Goal: Task Accomplishment & Management: Use online tool/utility

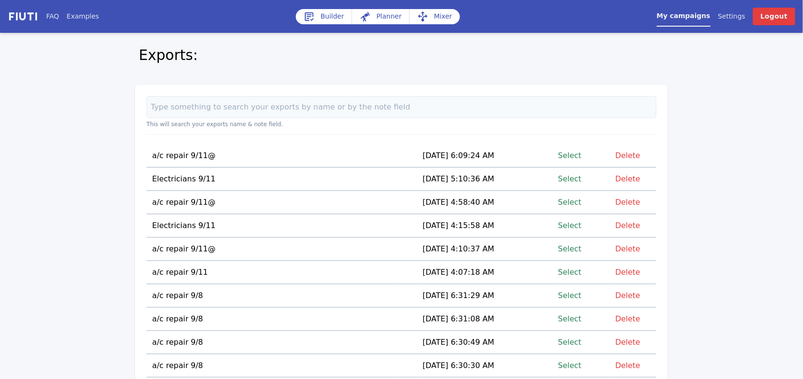
click at [567, 155] on link "Select" at bounding box center [569, 155] width 23 height 13
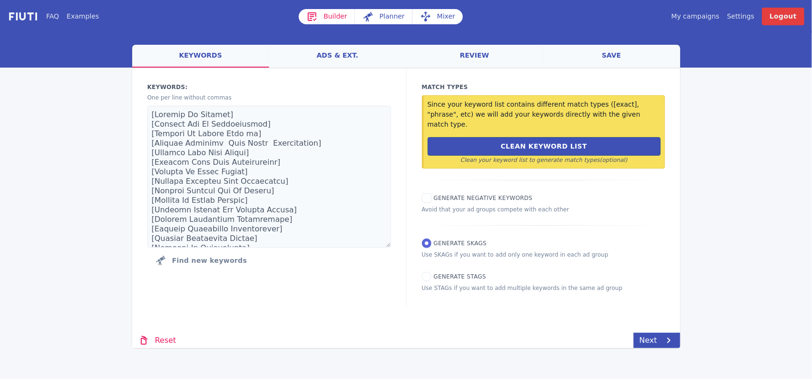
click at [439, 18] on link "Mixer" at bounding box center [437, 16] width 50 height 15
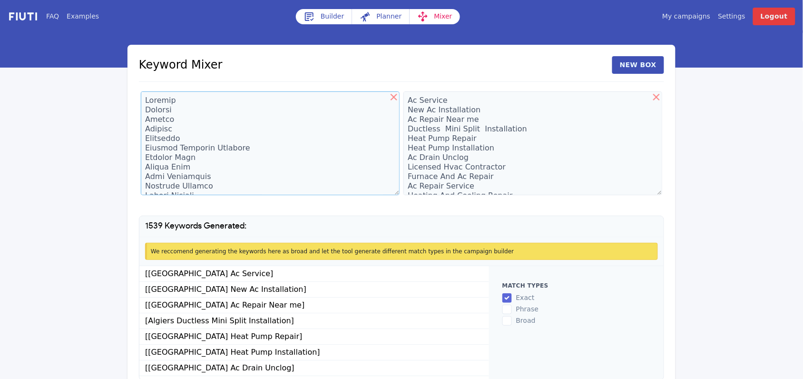
click at [172, 101] on textarea at bounding box center [270, 143] width 259 height 104
click at [274, 124] on textarea at bounding box center [270, 143] width 259 height 104
click at [167, 105] on textarea at bounding box center [270, 143] width 259 height 104
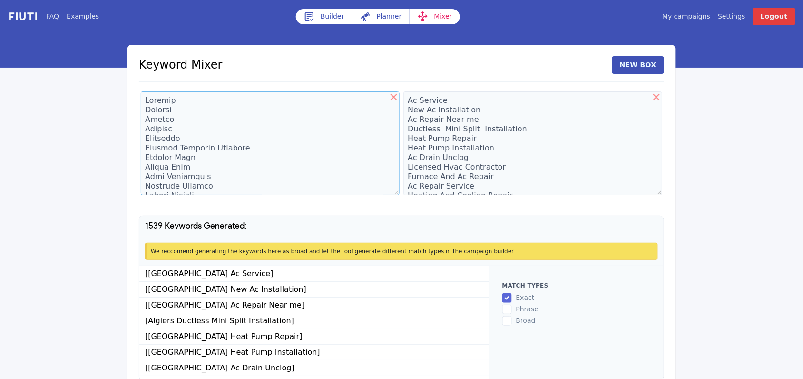
click at [167, 105] on textarea at bounding box center [270, 143] width 259 height 104
click at [201, 101] on textarea at bounding box center [270, 143] width 259 height 104
click at [395, 98] on icon at bounding box center [394, 97] width 7 height 7
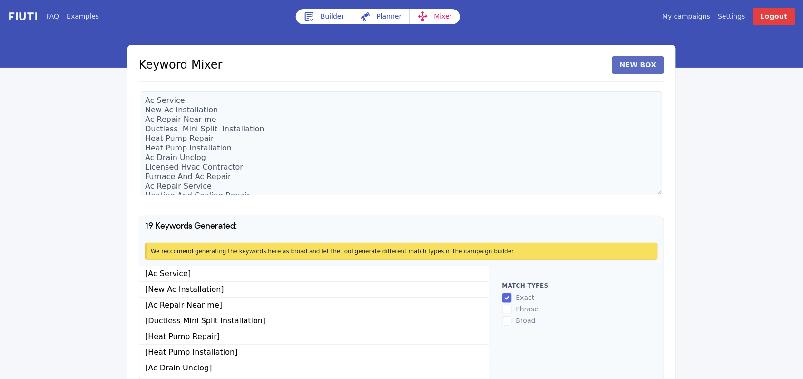
click at [646, 63] on button "New Box" at bounding box center [638, 65] width 52 height 18
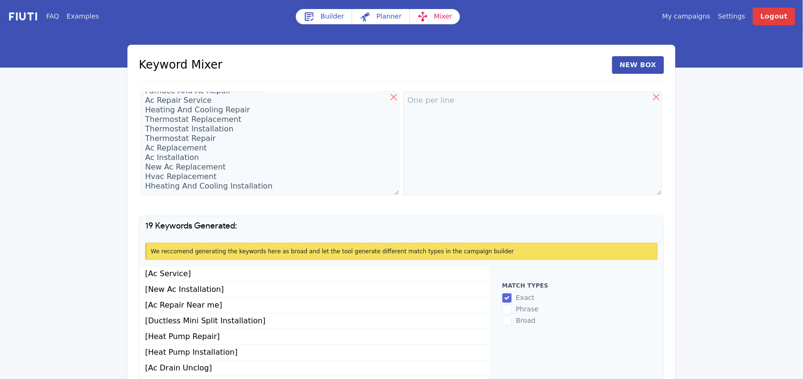
click at [223, 240] on div "We reccomend generating the keywords here as broad and let the tool generate di…" at bounding box center [401, 251] width 524 height 29
drag, startPoint x: 223, startPoint y: 240, endPoint x: 166, endPoint y: 167, distance: 92.3
click at [166, 167] on textarea "Ac Service New Ac Installation Ac Repair Near me Ductless Mini Split Installati…" at bounding box center [270, 143] width 259 height 104
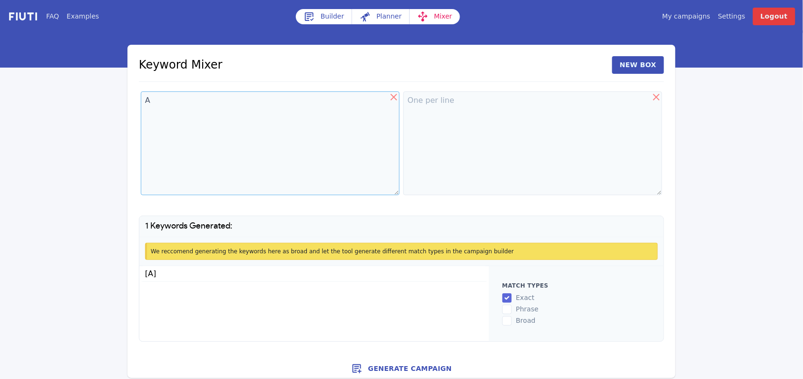
scroll to position [0, 0]
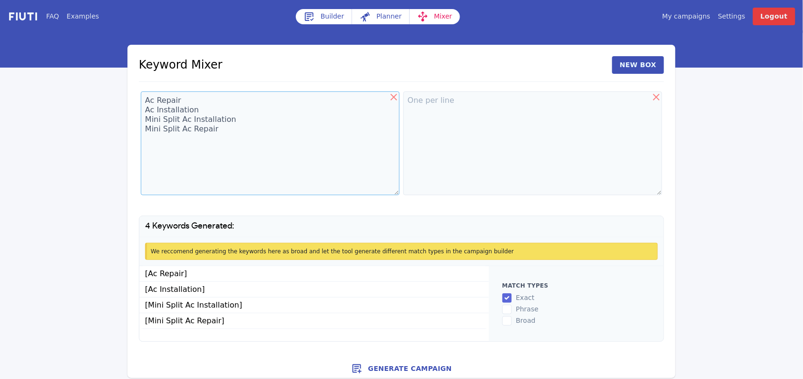
type textarea "Ac Repair Ac Installation Mini Split Ac Installation Mini Split Ac Repair"
click at [423, 106] on textarea at bounding box center [532, 143] width 259 height 104
paste textarea "Algiers Audubon Boutte Bywater Chalmette Central Business District Central City…"
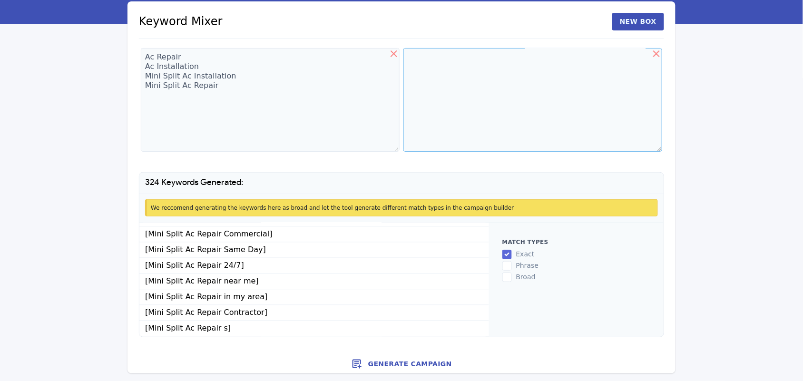
scroll to position [1366, 0]
click at [605, 100] on textarea at bounding box center [532, 100] width 259 height 104
click at [443, 103] on textarea at bounding box center [532, 100] width 259 height 104
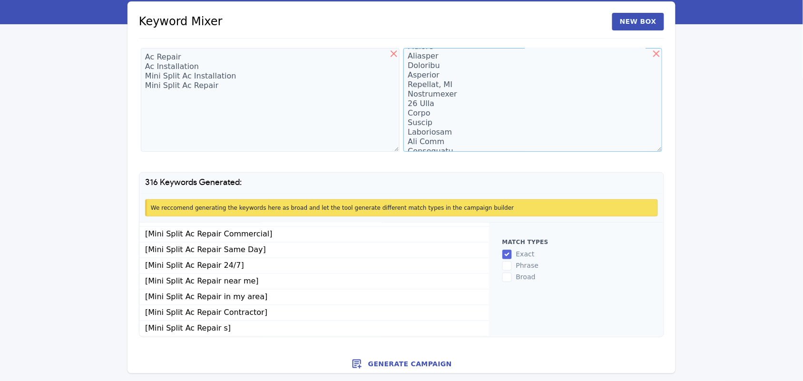
click at [446, 93] on textarea at bounding box center [532, 100] width 259 height 104
click at [436, 91] on textarea at bounding box center [532, 100] width 259 height 104
click at [431, 94] on textarea at bounding box center [532, 100] width 259 height 104
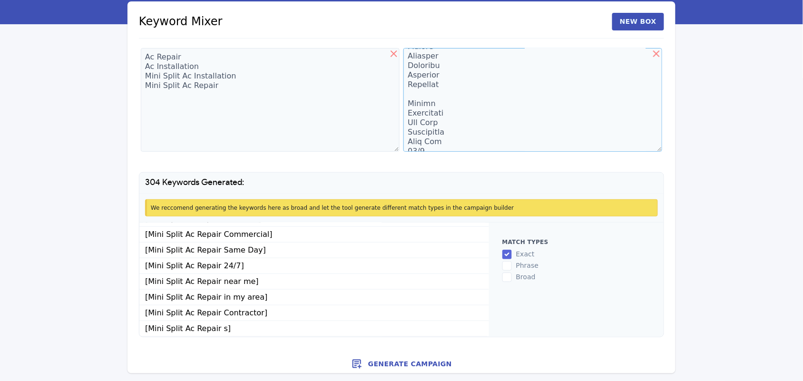
scroll to position [4687, 0]
click at [434, 106] on textarea at bounding box center [532, 100] width 259 height 104
click at [442, 146] on textarea at bounding box center [532, 100] width 259 height 104
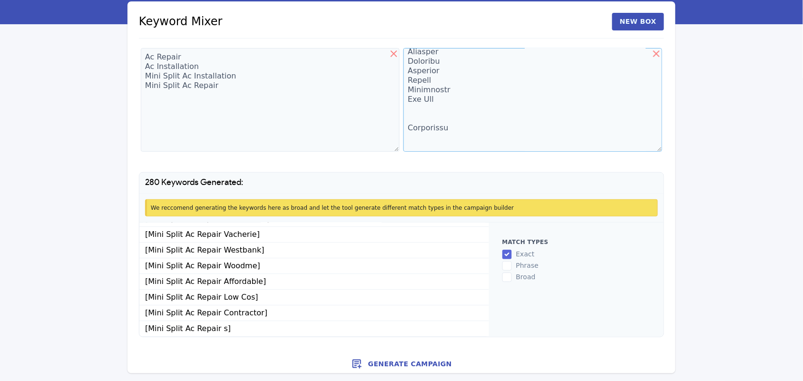
click at [445, 128] on textarea at bounding box center [532, 100] width 259 height 104
click at [440, 84] on textarea at bounding box center [532, 100] width 259 height 104
click at [541, 100] on textarea at bounding box center [532, 100] width 259 height 104
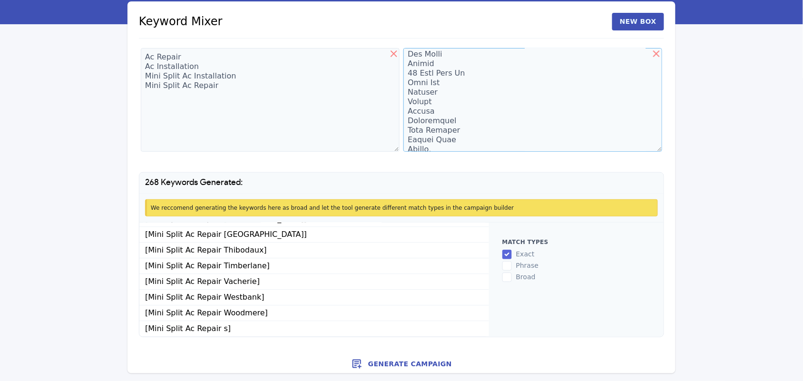
click at [469, 75] on textarea at bounding box center [532, 100] width 259 height 104
click at [461, 134] on textarea at bounding box center [532, 100] width 259 height 104
click at [471, 115] on textarea at bounding box center [532, 100] width 259 height 104
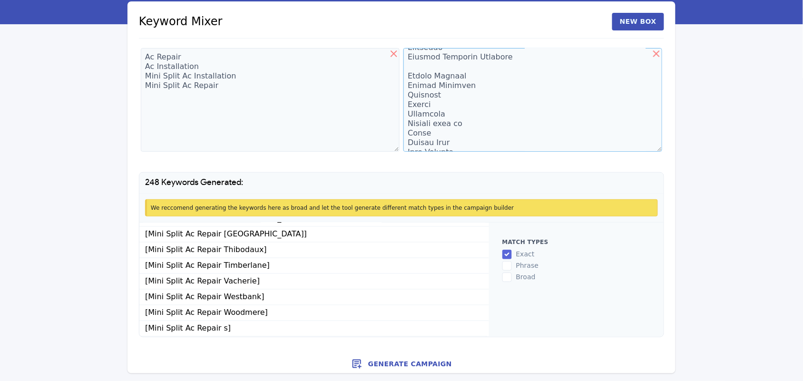
scroll to position [71, 0]
click at [469, 92] on textarea at bounding box center [532, 100] width 259 height 104
click at [469, 106] on textarea at bounding box center [532, 100] width 259 height 104
click at [469, 98] on textarea at bounding box center [532, 100] width 259 height 104
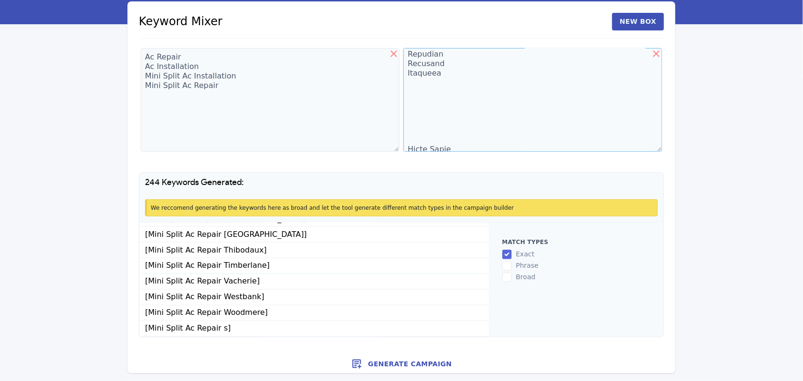
scroll to position [642, 0]
click at [417, 92] on textarea at bounding box center [532, 100] width 259 height 104
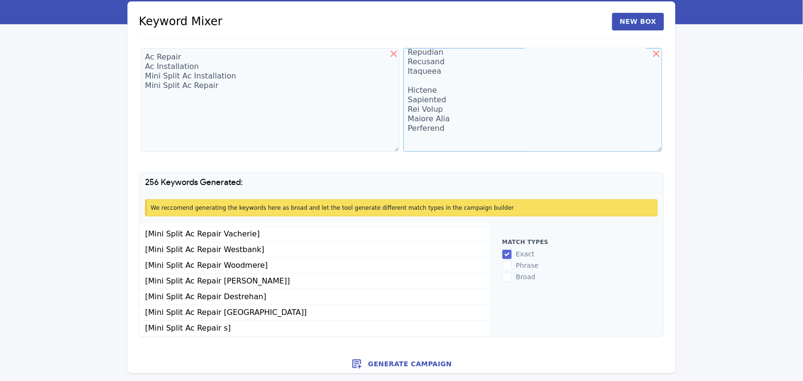
click at [446, 139] on textarea at bounding box center [532, 100] width 259 height 104
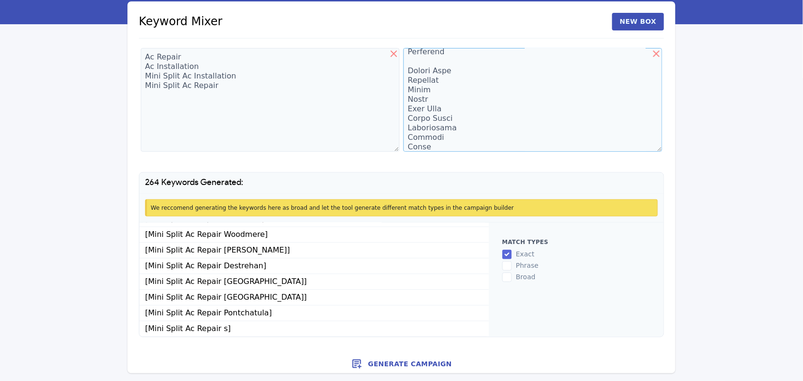
scroll to position [728, 0]
type textarea "Algiers Audubon Boutte Bywater Chalmette Central Business District French Quart…"
drag, startPoint x: 217, startPoint y: 86, endPoint x: 70, endPoint y: 70, distance: 147.8
click at [70, 70] on div "FAQ Examples Builder Planner Mixer My campaigns Price Settings Login Logout Key…" at bounding box center [401, 165] width 803 height 417
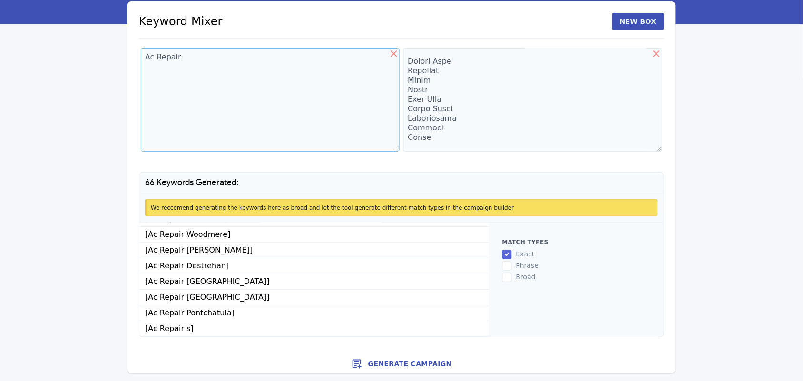
scroll to position [928, 0]
type textarea "Ac Repair"
click at [436, 138] on textarea at bounding box center [532, 100] width 259 height 104
click at [443, 139] on textarea at bounding box center [532, 100] width 259 height 104
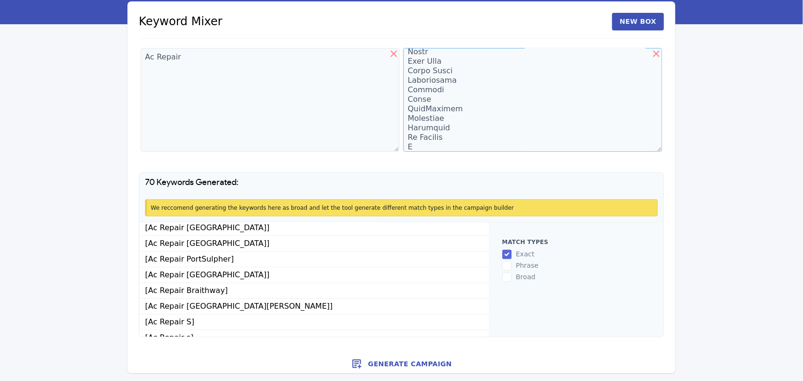
scroll to position [991, 0]
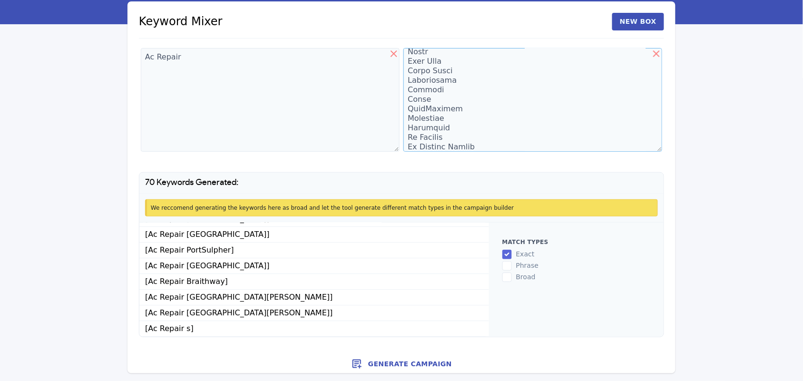
click at [457, 137] on textarea at bounding box center [532, 100] width 259 height 104
click at [473, 146] on textarea at bounding box center [532, 100] width 259 height 104
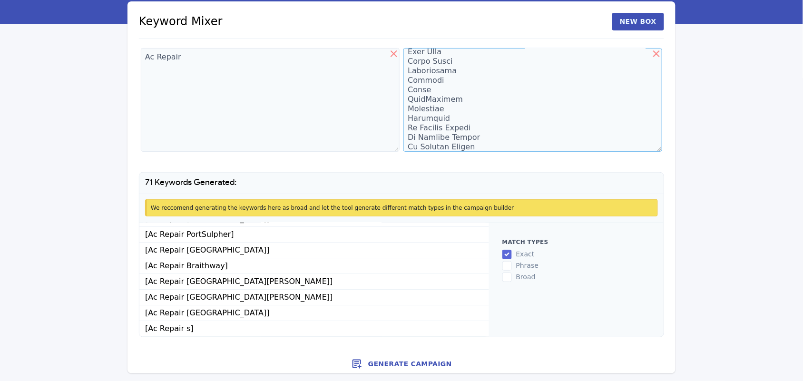
scroll to position [785, 0]
click at [420, 87] on textarea at bounding box center [532, 100] width 259 height 104
drag, startPoint x: 420, startPoint y: 87, endPoint x: 411, endPoint y: 106, distance: 20.4
click at [411, 106] on textarea at bounding box center [532, 100] width 259 height 104
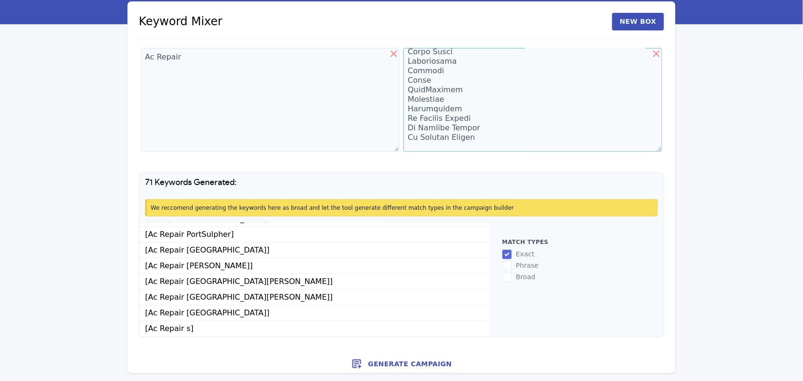
click at [420, 101] on textarea at bounding box center [532, 100] width 259 height 104
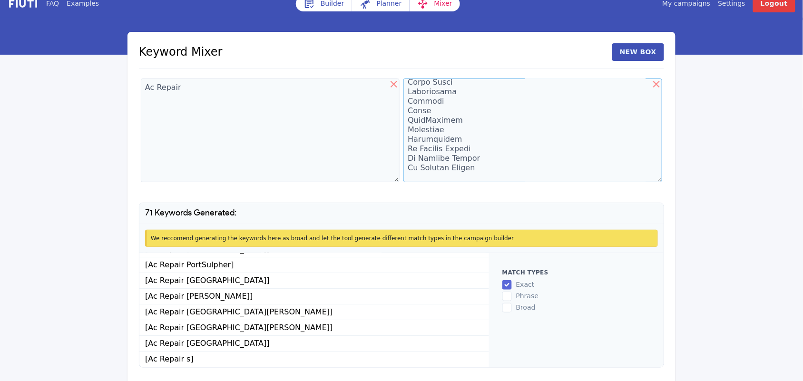
scroll to position [14, 0]
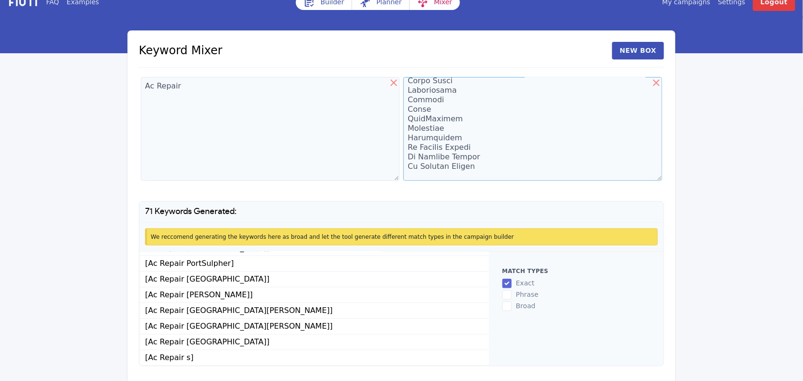
click at [424, 129] on textarea at bounding box center [532, 129] width 259 height 104
click at [419, 129] on textarea at bounding box center [532, 129] width 259 height 104
click at [426, 118] on textarea at bounding box center [532, 129] width 259 height 104
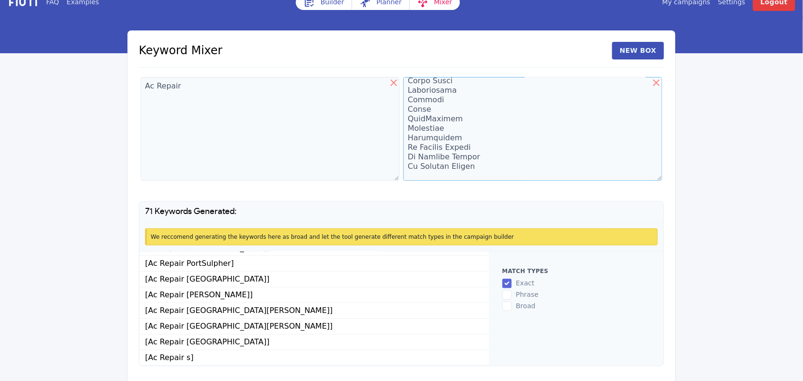
click at [426, 118] on textarea at bounding box center [532, 129] width 259 height 104
type textarea "Algiers Audubon [PERSON_NAME] [GEOGRAPHIC_DATA] [GEOGRAPHIC_DATA] [GEOGRAPHIC_D…"
drag, startPoint x: 426, startPoint y: 118, endPoint x: 331, endPoint y: 138, distance: 96.9
click at [331, 138] on textarea "Ac Repair" at bounding box center [270, 129] width 259 height 104
drag, startPoint x: 426, startPoint y: 119, endPoint x: 239, endPoint y: 96, distance: 188.5
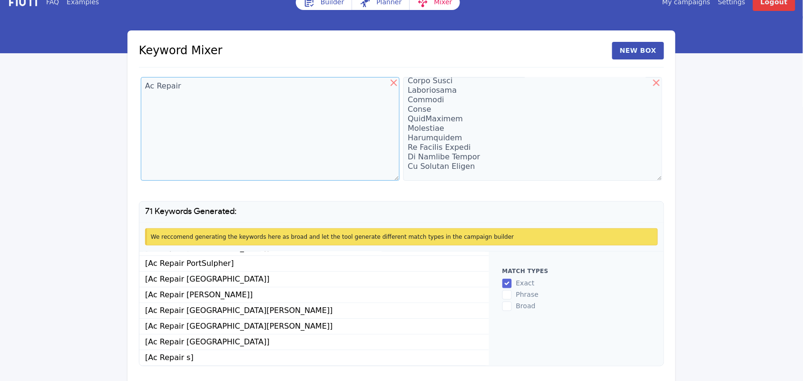
click at [239, 96] on textarea "Ac Repair" at bounding box center [270, 129] width 259 height 104
drag, startPoint x: 425, startPoint y: 120, endPoint x: 291, endPoint y: 160, distance: 139.4
click at [291, 160] on textarea "Ac Repair" at bounding box center [270, 129] width 259 height 104
click at [430, 118] on textarea at bounding box center [532, 129] width 259 height 104
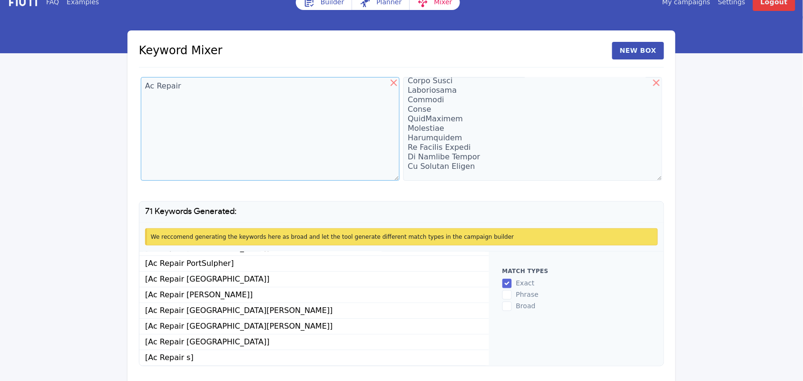
drag, startPoint x: 430, startPoint y: 118, endPoint x: 351, endPoint y: 164, distance: 91.1
click at [351, 164] on textarea "Ac Repair" at bounding box center [270, 129] width 259 height 104
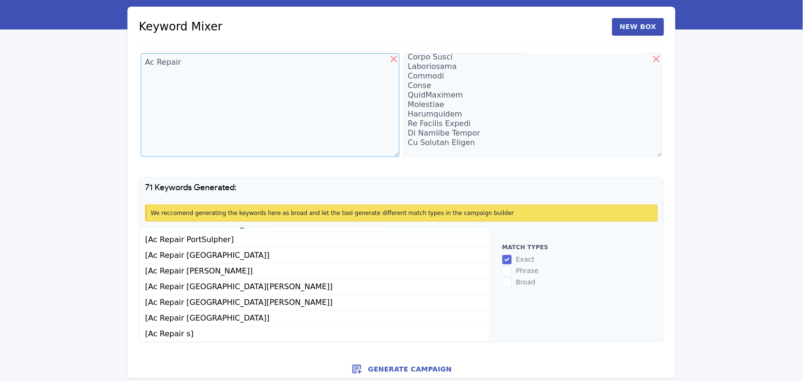
scroll to position [43, 0]
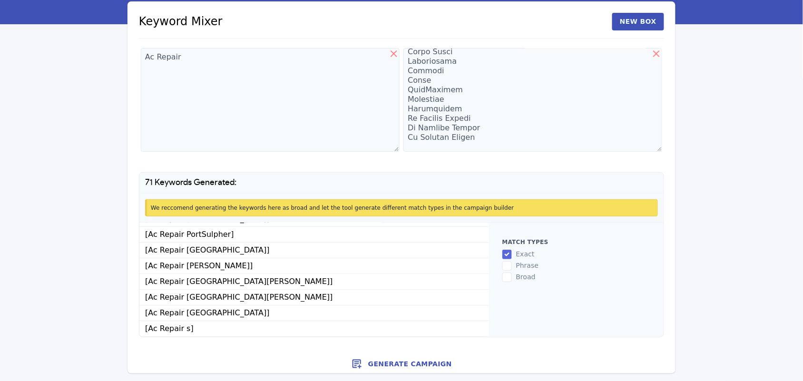
click at [402, 361] on button "Generate Campaign" at bounding box center [401, 363] width 548 height 19
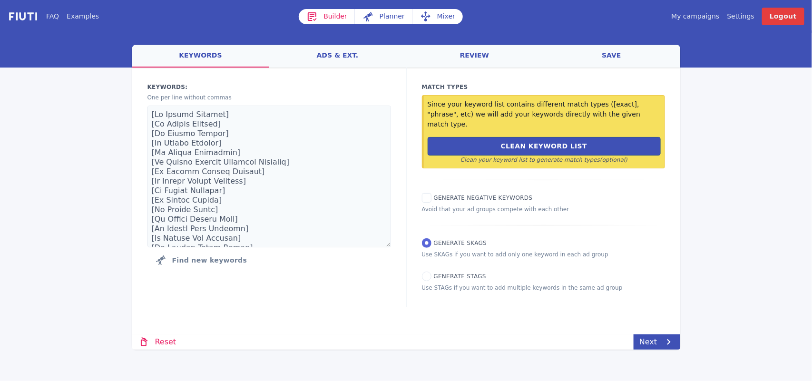
click at [610, 53] on link "save" at bounding box center [611, 56] width 137 height 23
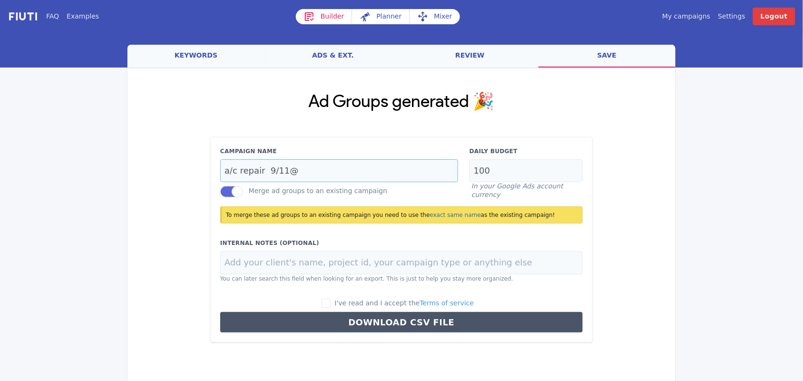
click at [311, 170] on input "a/c repair 9/11@" at bounding box center [339, 170] width 238 height 23
type input "a/c repair 920"
click at [331, 305] on input "I've read and I accept the Terms of service" at bounding box center [327, 304] width 10 height 10
checkbox input "true"
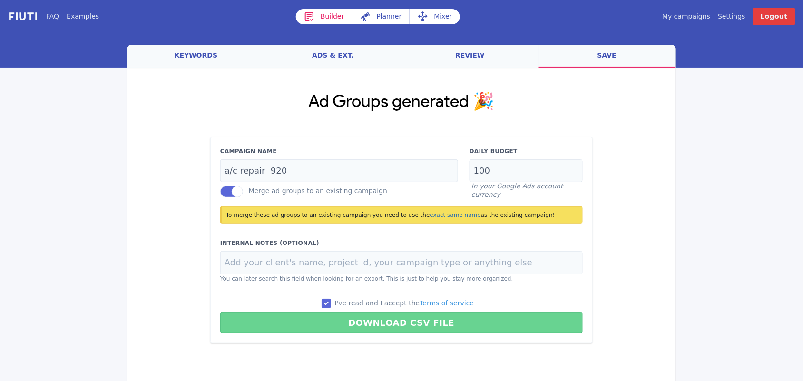
click at [389, 321] on button "Download CSV File" at bounding box center [401, 322] width 362 height 21
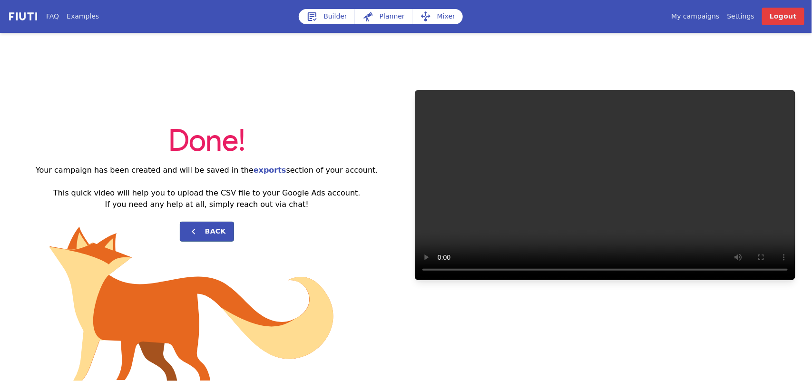
click at [703, 12] on link "My campaigns" at bounding box center [695, 16] width 48 height 10
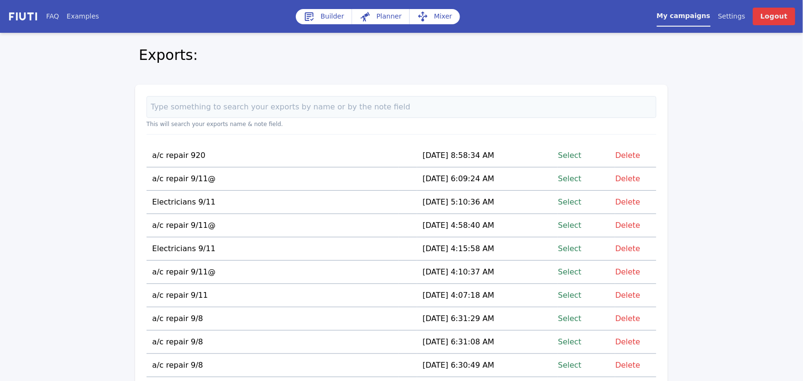
click at [571, 155] on link "Select" at bounding box center [569, 155] width 23 height 13
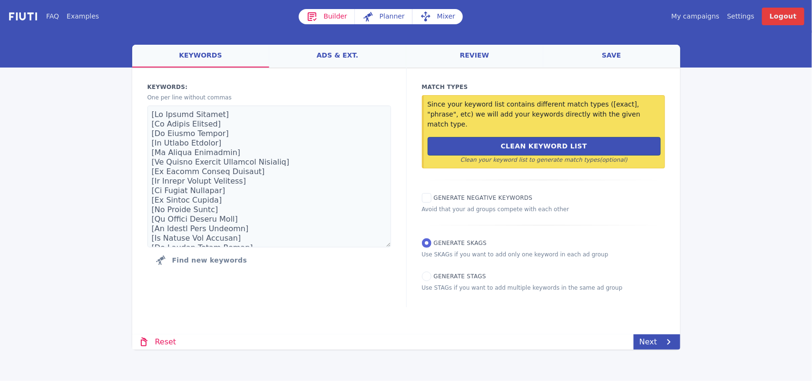
click at [441, 13] on link "Mixer" at bounding box center [437, 16] width 50 height 15
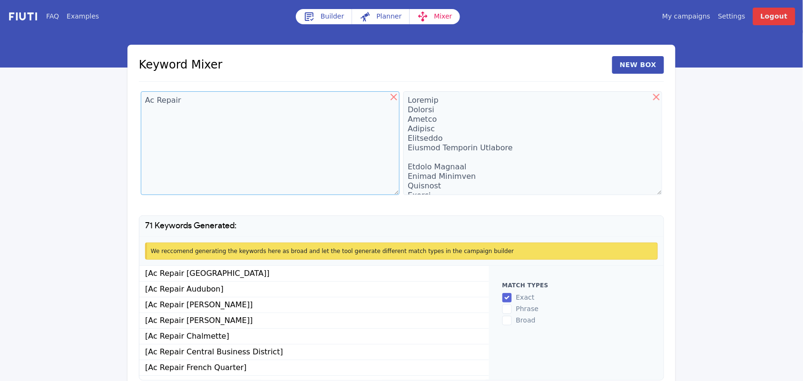
click at [199, 102] on textarea "Ac Repair" at bounding box center [270, 143] width 259 height 104
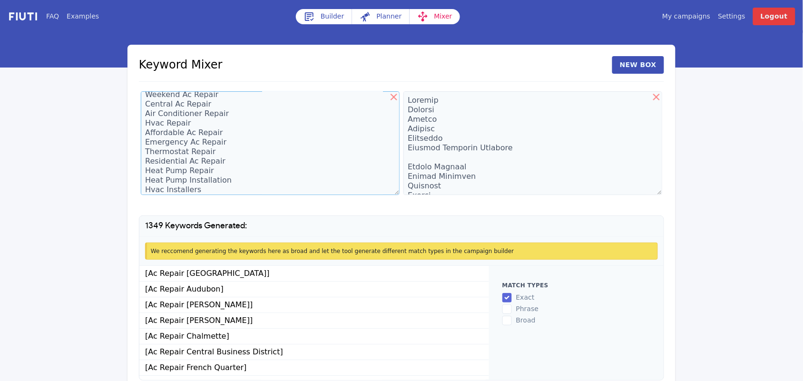
scroll to position [91, 0]
type textarea "Ac Repair Ac Installation Ac Service Commercial Ac Repair Mini Split Ac Repair …"
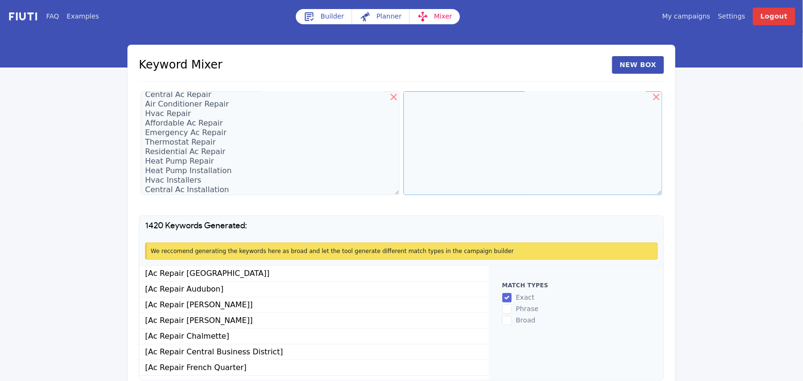
scroll to position [7954, 0]
click at [420, 118] on textarea at bounding box center [532, 143] width 259 height 104
type textarea "Algiers Audubon [PERSON_NAME] [GEOGRAPHIC_DATA] [GEOGRAPHIC_DATA] [GEOGRAPHIC_D…"
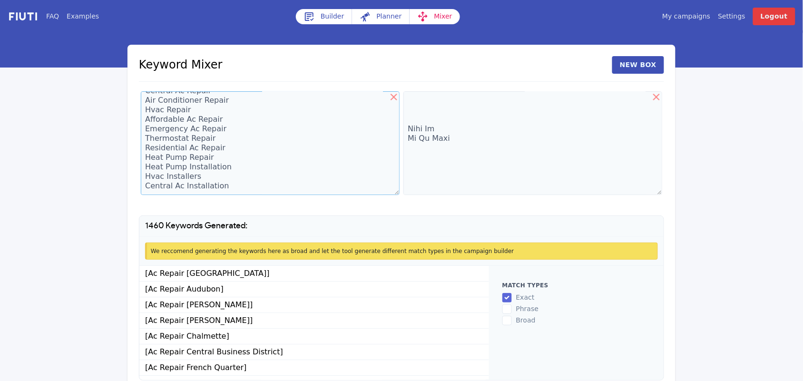
click at [233, 175] on textarea "Ac Repair Ac Installation Ac Service Commercial Ac Repair Mini Split Ac Repair …" at bounding box center [270, 143] width 259 height 104
click at [246, 181] on textarea "Ac Repair Ac Installation Ac Service Commercial Ac Repair Mini Split Ac Repair …" at bounding box center [270, 143] width 259 height 104
click at [172, 187] on textarea "Ac Repair Ac Installation Ac Service Commercial Ac Repair Mini Split Ac Repair …" at bounding box center [270, 143] width 259 height 104
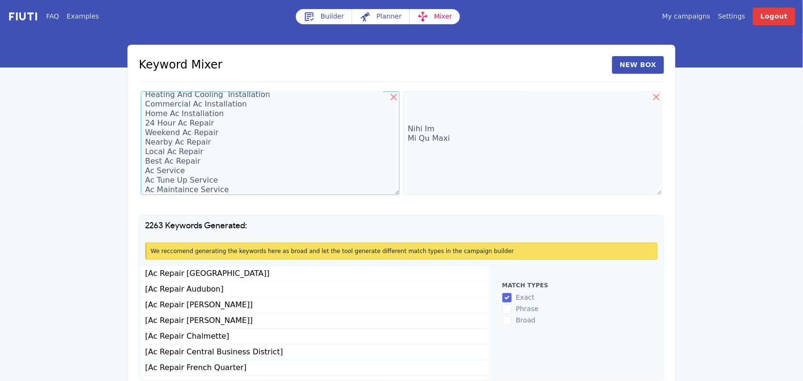
click at [238, 186] on textarea "Ac Repair Ac Installation Ac Service Commercial Ac Repair Mini Split Ac Repair …" at bounding box center [270, 143] width 259 height 104
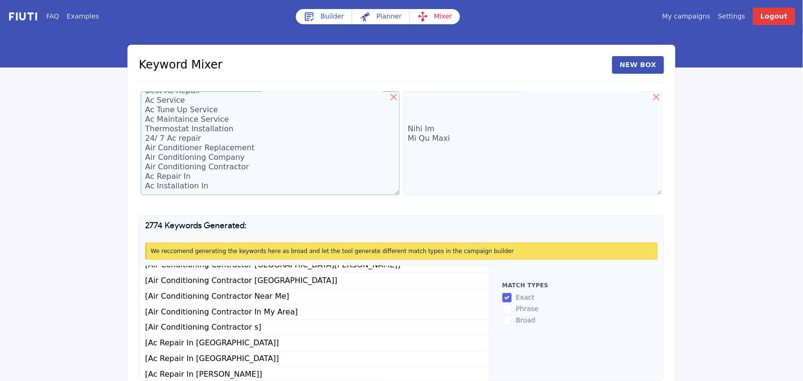
scroll to position [42129, 0]
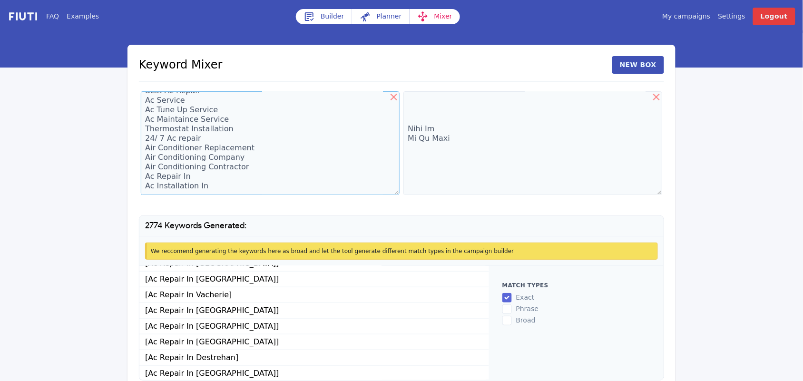
type textarea "Ac Repair Ac Installation Ac Service Commercial Ac Repair Mini Split Ac Repair …"
click at [470, 115] on li "[Ac Repair In Reserve]" at bounding box center [314, 107] width 350 height 16
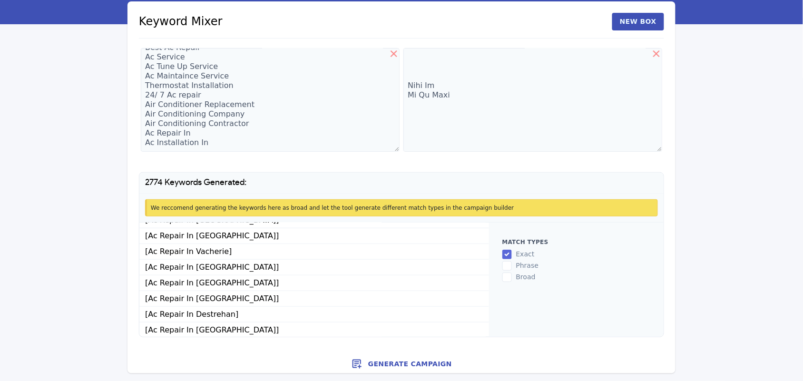
click at [393, 362] on button "Generate Campaign" at bounding box center [401, 363] width 548 height 19
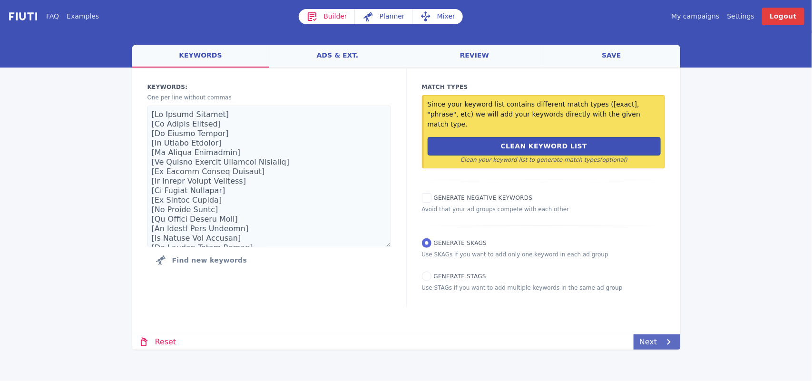
click at [658, 342] on link "Next" at bounding box center [657, 341] width 46 height 15
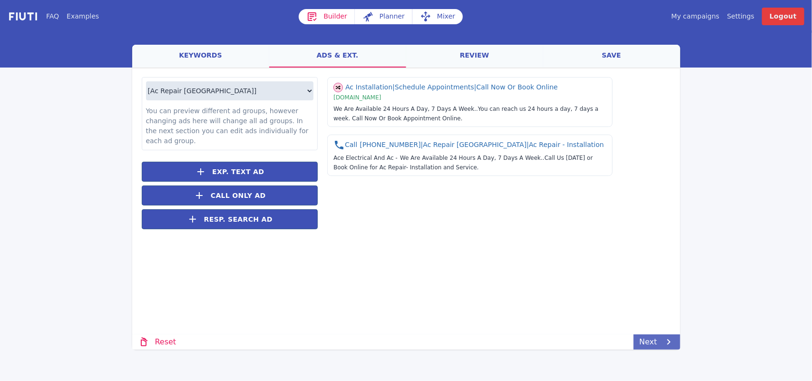
click at [658, 342] on link "Next" at bounding box center [657, 341] width 46 height 15
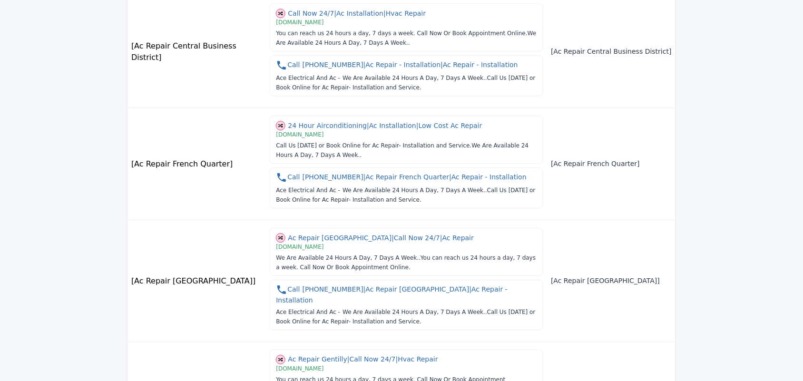
scroll to position [1035, 0]
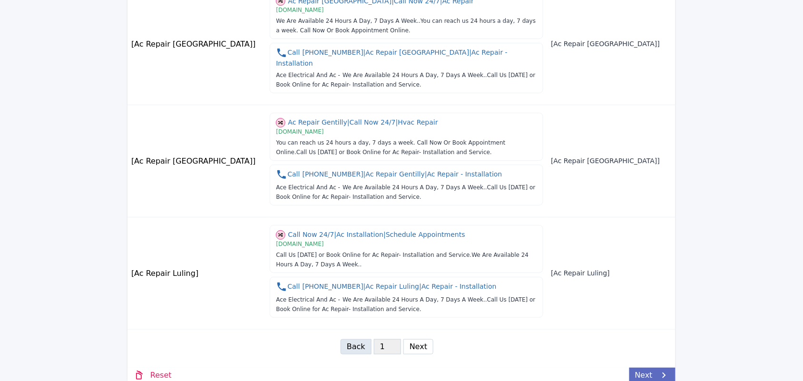
click at [650, 368] on link "Next" at bounding box center [652, 375] width 46 height 15
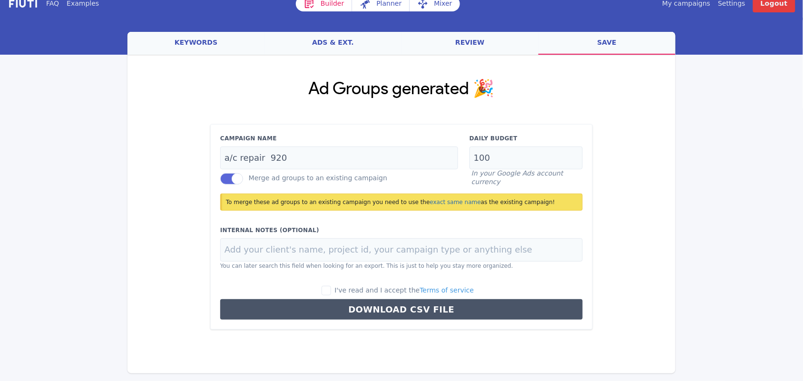
scroll to position [12, 0]
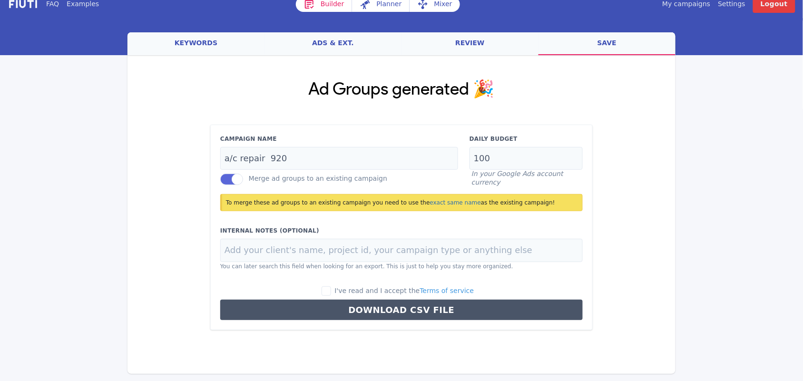
click at [343, 296] on div "I've read and I accept the Terms of service Download CSV File" at bounding box center [402, 303] width 374 height 35
click at [331, 293] on input "I've read and I accept the Terms of service" at bounding box center [327, 291] width 10 height 10
checkbox input "true"
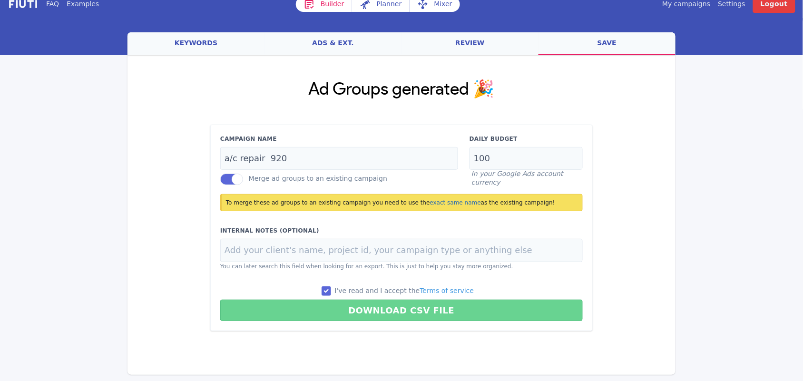
click at [377, 307] on button "Download CSV File" at bounding box center [401, 310] width 362 height 21
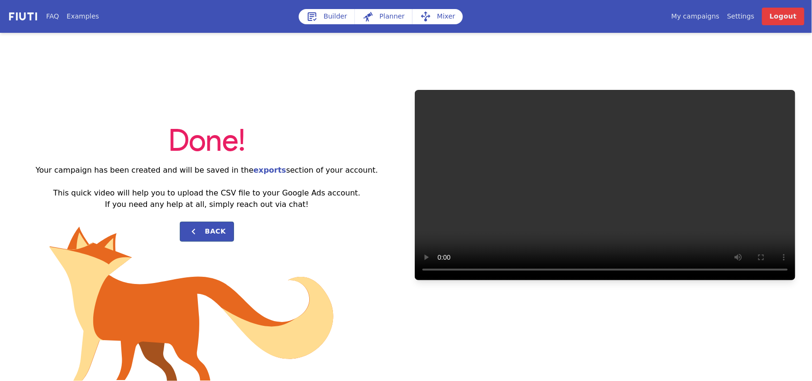
click at [705, 14] on link "My campaigns" at bounding box center [695, 16] width 48 height 10
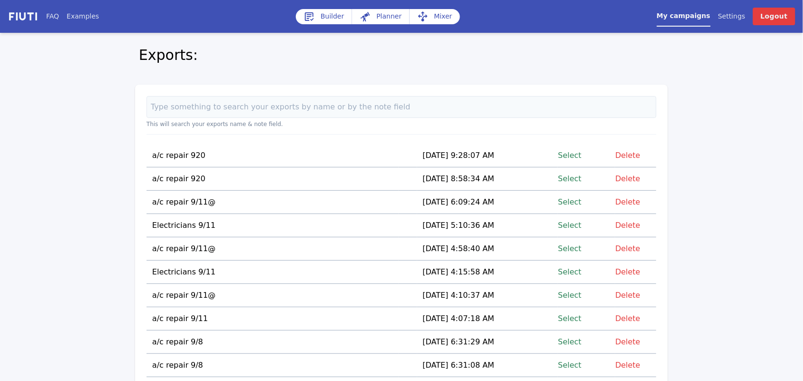
click at [572, 225] on link "Select" at bounding box center [569, 225] width 23 height 13
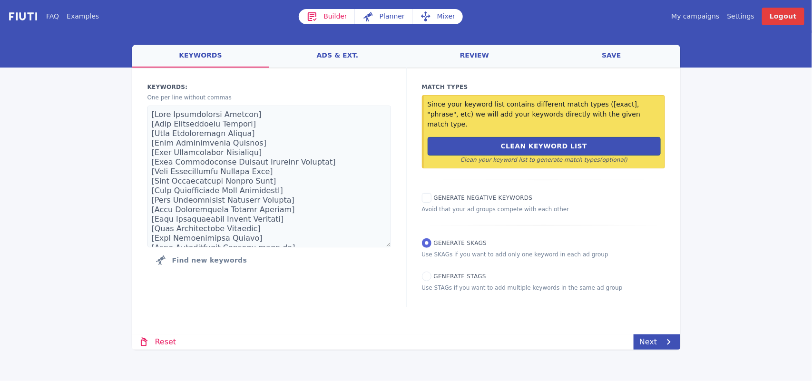
click at [437, 20] on link "Mixer" at bounding box center [437, 16] width 50 height 15
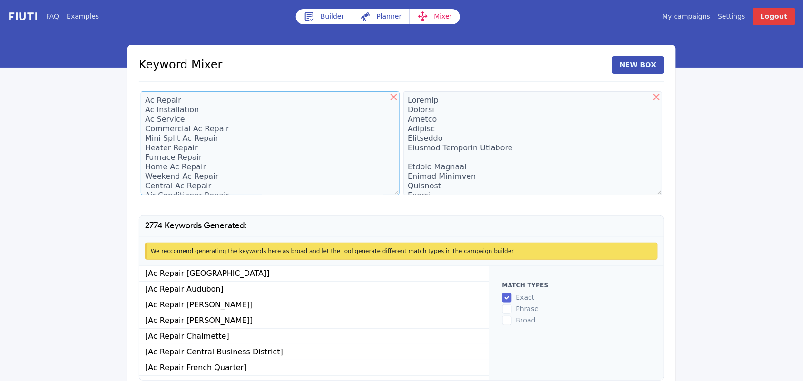
drag, startPoint x: 166, startPoint y: 105, endPoint x: 155, endPoint y: 105, distance: 11.4
click at [155, 105] on textarea "Ac Repair Ac Installation Ac Service Commercial Ac Repair Mini Split Ac Repair …" at bounding box center [270, 143] width 259 height 104
click at [148, 101] on textarea "Ac Repair Ac Installation Ac Service Commercial Ac Repair Mini Split Ac Repair …" at bounding box center [270, 143] width 259 height 104
click at [150, 101] on textarea "Ac Repair Ac Installation Ac Service Commercial Ac Repair Mini Split Ac Repair …" at bounding box center [270, 143] width 259 height 104
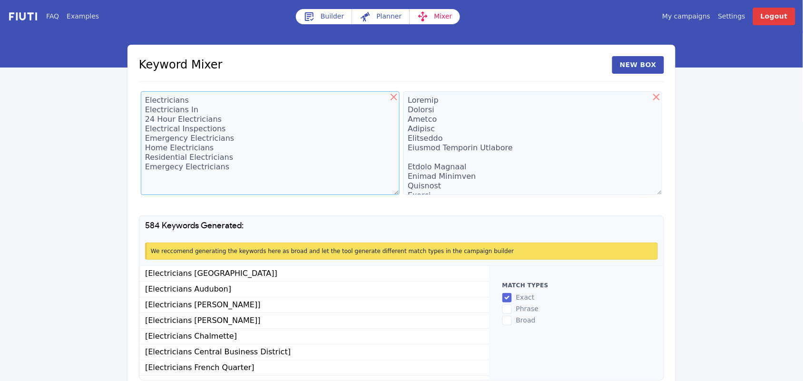
click at [158, 172] on textarea "Electricians Electricians In 24 Hour Electricians Electrical Inspections Emerge…" at bounding box center [270, 143] width 259 height 104
click at [229, 169] on textarea "Electricians Electricians In 24 Hour Electricians Electrical Inspections Emerge…" at bounding box center [270, 143] width 259 height 104
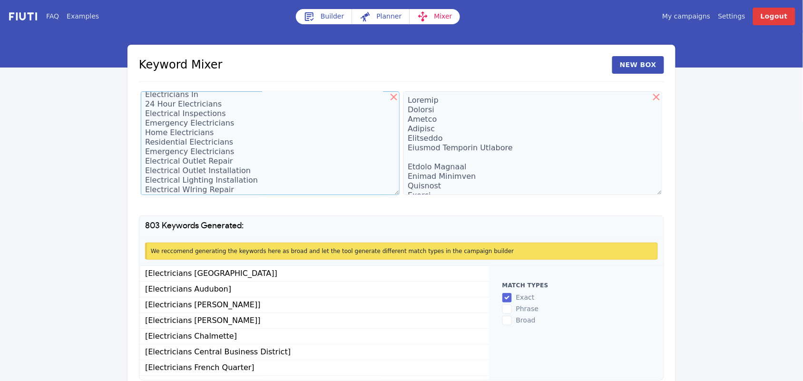
scroll to position [25, 0]
click at [241, 186] on textarea "Electricians Electricians In 24 Hour Electricians Electrical Inspections Emerge…" at bounding box center [270, 143] width 259 height 104
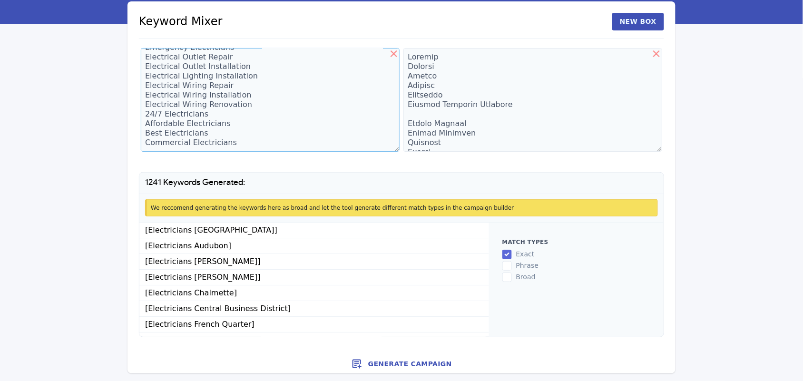
type textarea "Electricians Electricians In 24 Hour Electricians Electrical Inspections Emerge…"
click at [432, 363] on button "Generate Campaign" at bounding box center [401, 363] width 548 height 19
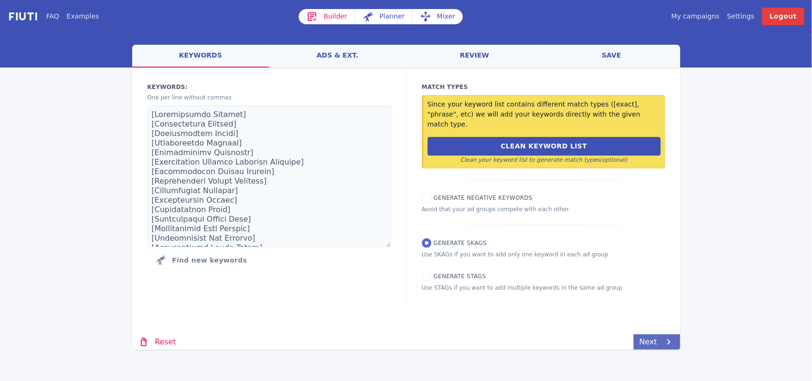
click at [653, 341] on link "Next" at bounding box center [657, 341] width 46 height 15
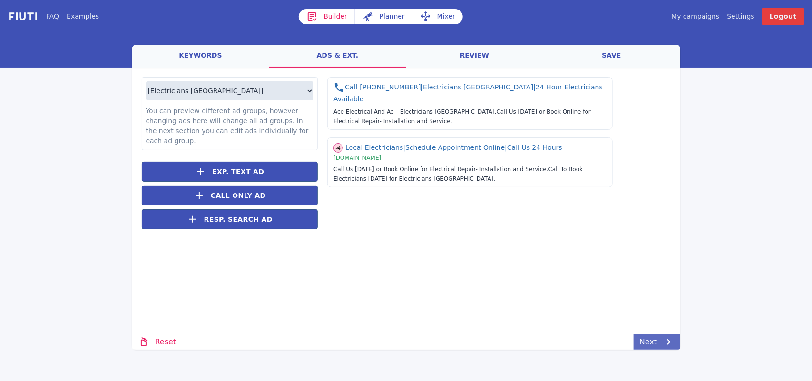
click at [659, 341] on link "Next" at bounding box center [657, 341] width 46 height 15
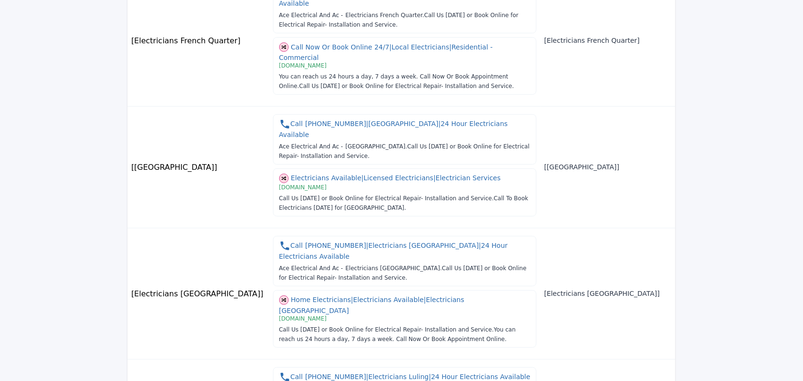
scroll to position [1035, 0]
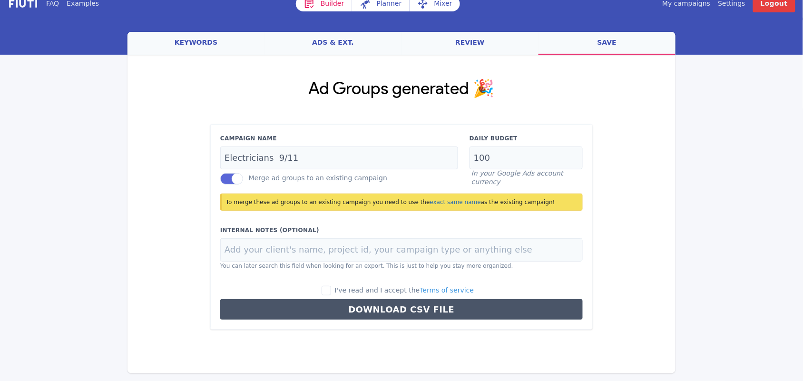
scroll to position [12, 0]
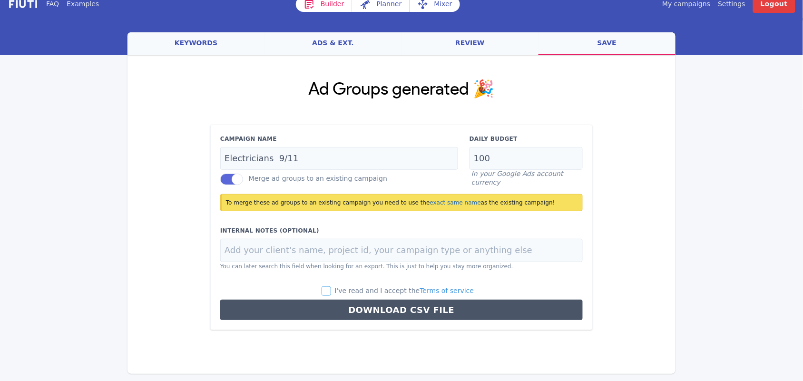
click at [331, 291] on input "I've read and I accept the Terms of service" at bounding box center [327, 291] width 10 height 10
checkbox input "true"
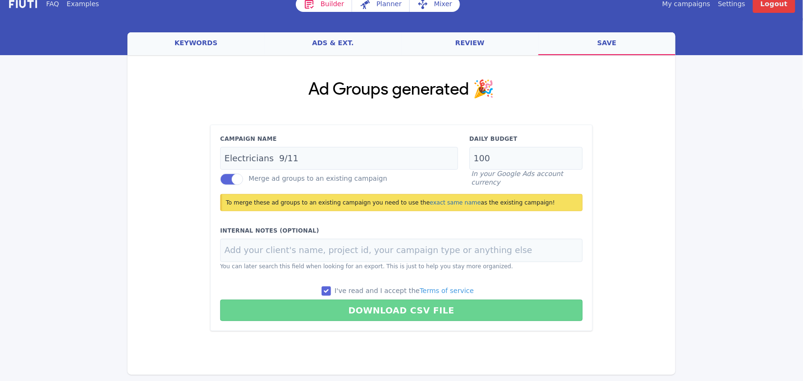
click at [388, 308] on button "Download CSV File" at bounding box center [401, 310] width 362 height 21
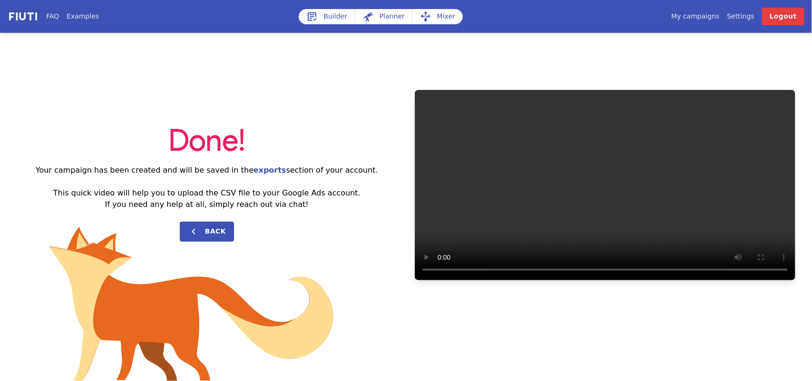
click at [705, 12] on link "My campaigns" at bounding box center [695, 16] width 48 height 10
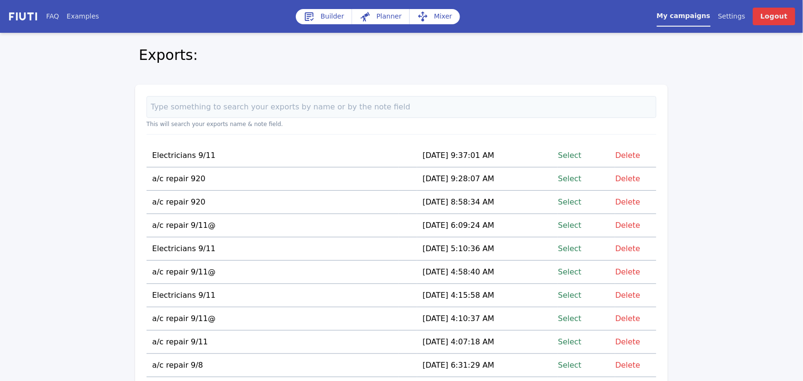
click at [576, 154] on link "Select" at bounding box center [569, 155] width 23 height 13
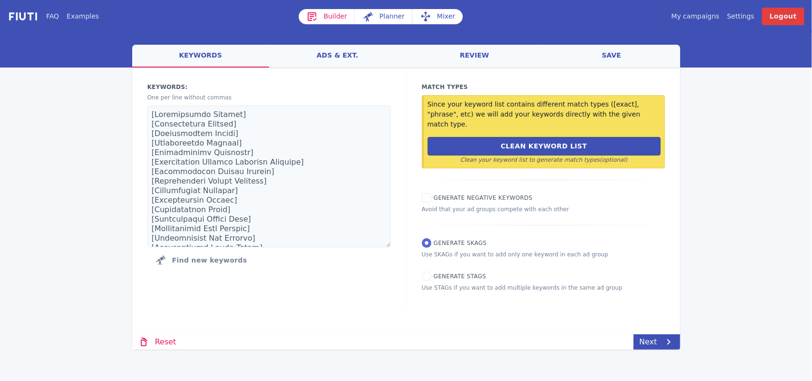
click at [607, 56] on link "save" at bounding box center [611, 56] width 137 height 23
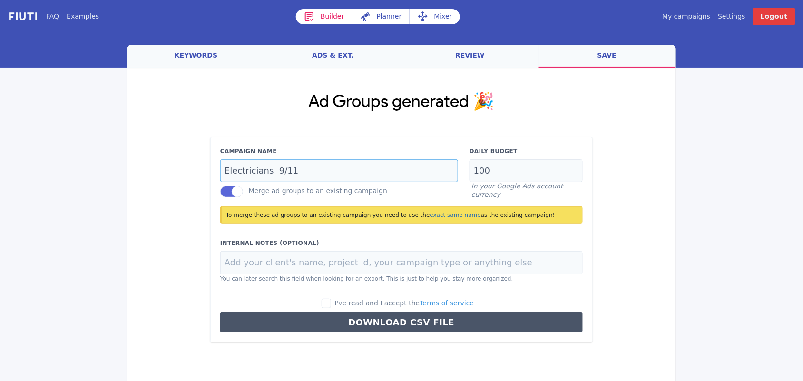
click at [296, 169] on input "Electricians 9/11" at bounding box center [339, 170] width 238 height 23
type input "Electricians 920"
click at [331, 302] on input "I've read and I accept the Terms of service" at bounding box center [327, 304] width 10 height 10
checkbox input "true"
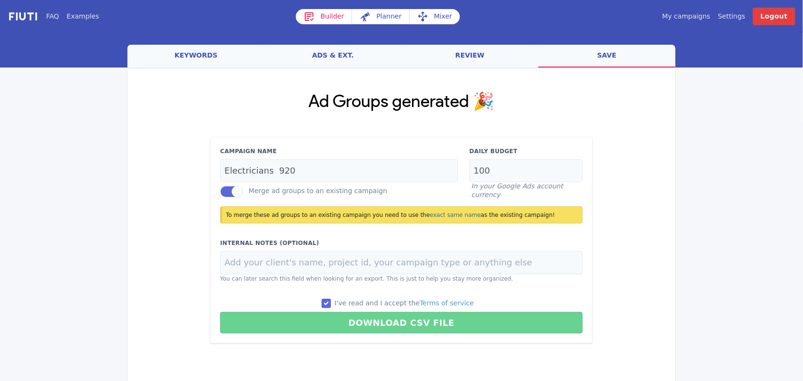
click at [391, 329] on button "Download CSV File" at bounding box center [401, 322] width 362 height 21
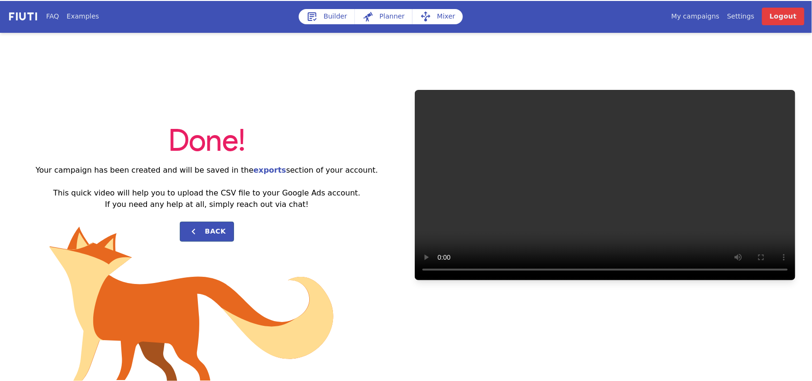
click at [390, 323] on div "Done! Your campaign has been created and will be saved in the exports section o…" at bounding box center [406, 185] width 812 height 305
